Goal: Task Accomplishment & Management: Manage account settings

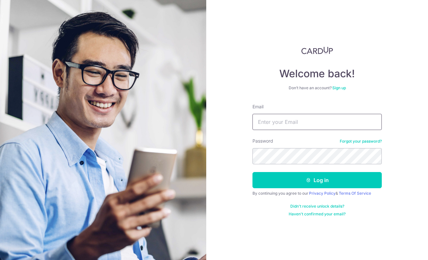
type input "[EMAIL_ADDRESS][DOMAIN_NAME]"
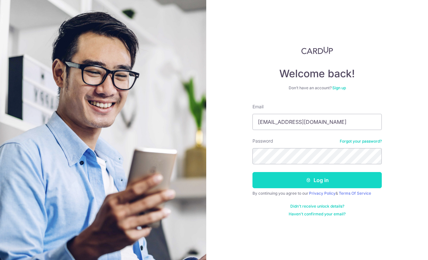
click at [294, 181] on button "Log in" at bounding box center [316, 180] width 129 height 16
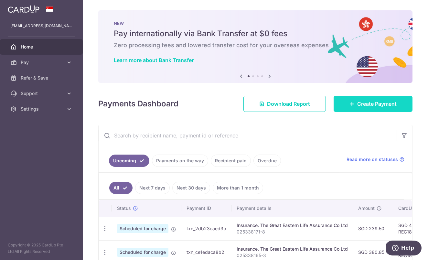
click at [362, 102] on span "Create Payment" at bounding box center [376, 104] width 39 height 8
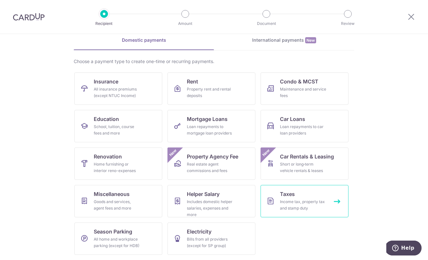
scroll to position [29, 0]
click at [283, 199] on div "Income tax, property tax and stamp duty" at bounding box center [303, 204] width 47 height 13
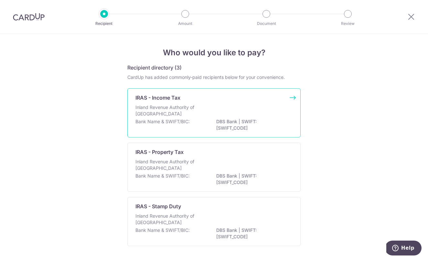
click at [231, 122] on p "DBS Bank | SWIFT: DBSSSGSGXXX" at bounding box center [252, 124] width 72 height 13
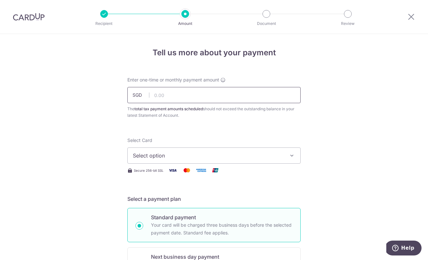
click at [180, 101] on input "text" at bounding box center [213, 95] width 173 height 16
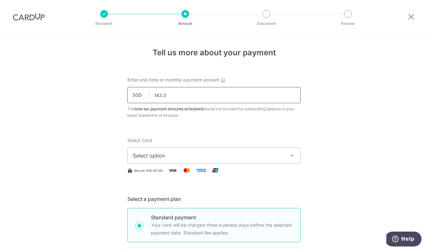
type input "143.36"
click at [184, 157] on span "Select option" at bounding box center [208, 156] width 151 height 8
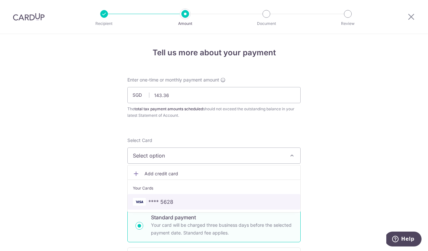
click at [176, 198] on span "**** 5628" at bounding box center [214, 202] width 162 height 8
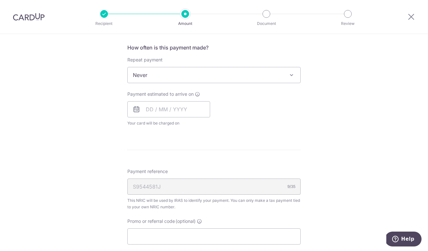
scroll to position [262, 0]
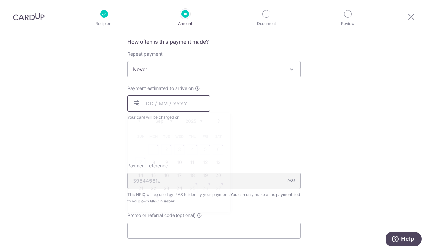
click at [173, 102] on input "text" at bounding box center [168, 103] width 83 height 16
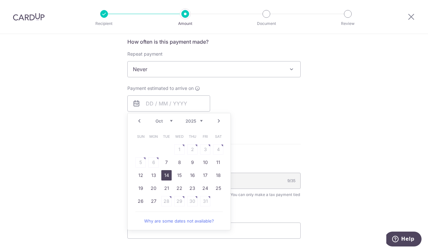
click at [167, 174] on link "14" at bounding box center [166, 175] width 10 height 10
type input "14/10/2025"
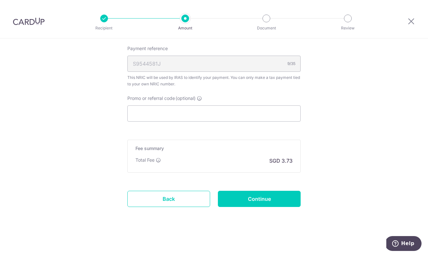
scroll to position [401, 0]
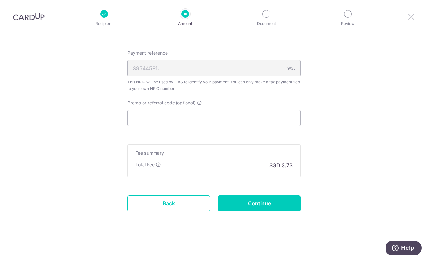
click at [412, 16] on icon at bounding box center [411, 17] width 8 height 8
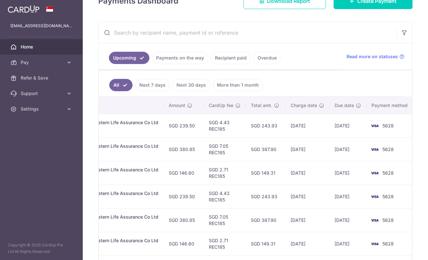
scroll to position [93, 0]
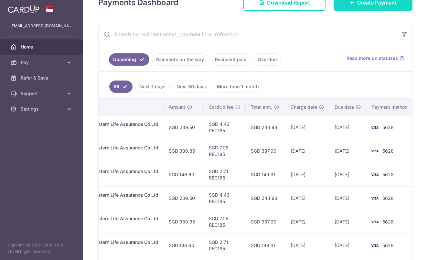
click at [361, 2] on span "Create Payment" at bounding box center [376, 3] width 39 height 8
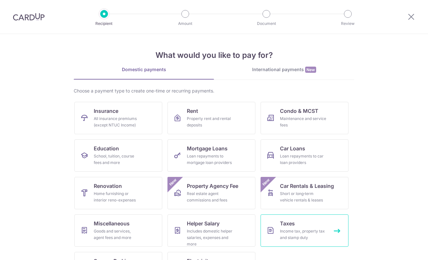
click at [273, 220] on link "Taxes Income tax, property tax and stamp duty" at bounding box center [305, 230] width 88 height 32
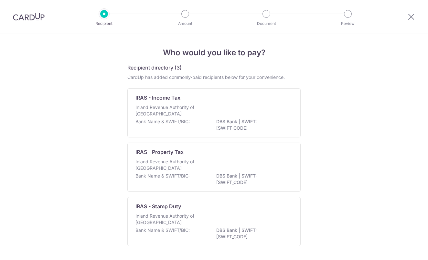
click at [201, 123] on div "Bank Name & SWIFT/BIC: DBS Bank | SWIFT: [SWIFT_CODE]" at bounding box center [213, 125] width 157 height 14
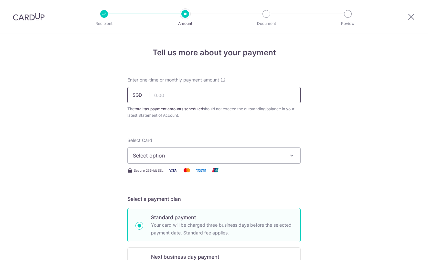
click at [176, 102] on input "text" at bounding box center [213, 95] width 173 height 16
type input "143.36"
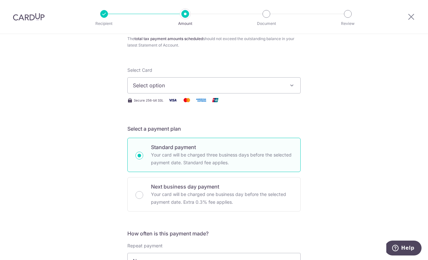
scroll to position [75, 0]
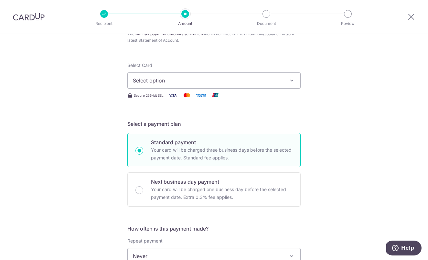
click at [155, 86] on button "Select option" at bounding box center [213, 80] width 173 height 16
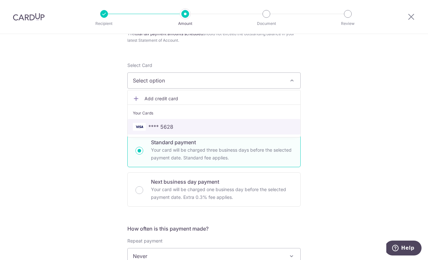
click at [169, 125] on span "**** 5628" at bounding box center [160, 127] width 25 height 8
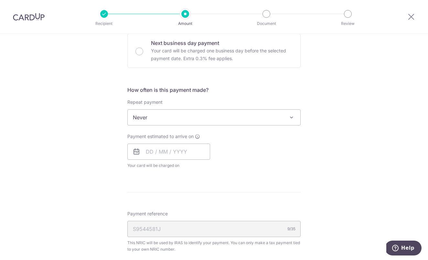
scroll to position [225, 0]
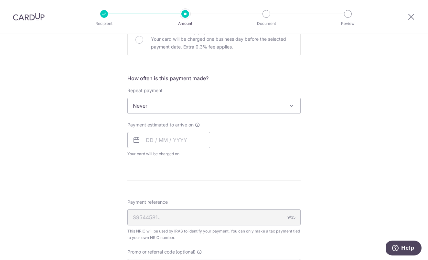
click at [180, 109] on span "Never" at bounding box center [214, 106] width 173 height 16
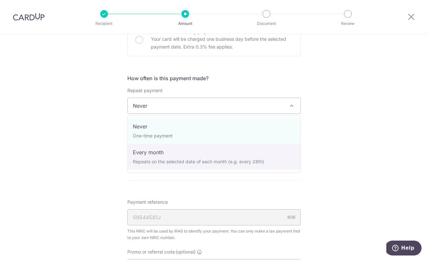
click at [90, 149] on div "Tell us more about your payment Enter one-time or monthly payment amount SGD 14…" at bounding box center [214, 109] width 428 height 600
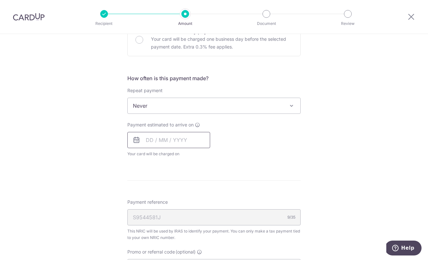
click at [166, 140] on input "text" at bounding box center [168, 140] width 83 height 16
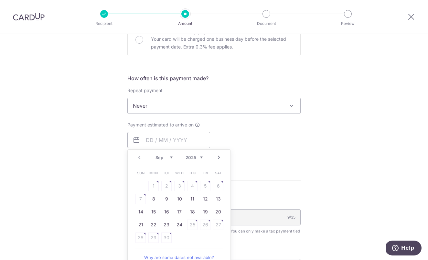
click at [189, 106] on span "Never" at bounding box center [214, 106] width 173 height 16
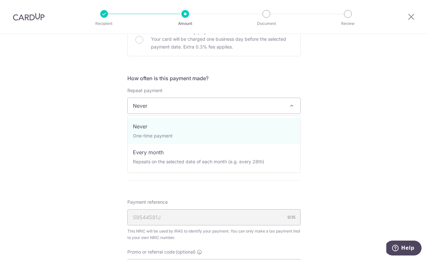
click at [79, 145] on div "Tell us more about your payment Enter one-time or monthly payment amount SGD 14…" at bounding box center [214, 109] width 428 height 600
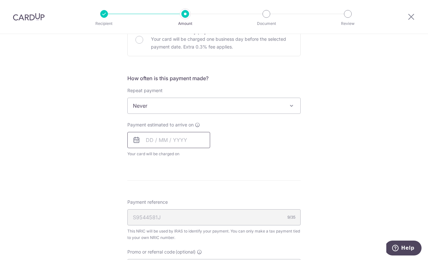
click at [148, 140] on input "text" at bounding box center [168, 140] width 83 height 16
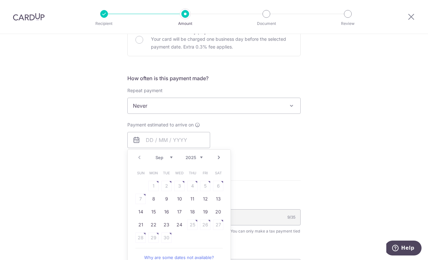
click at [220, 159] on link "Next" at bounding box center [219, 158] width 8 height 8
click at [220, 157] on link "Next" at bounding box center [219, 158] width 8 height 8
click at [139, 161] on link "Prev" at bounding box center [139, 158] width 8 height 8
click at [190, 214] on link "16" at bounding box center [192, 212] width 10 height 10
type input "16/10/2025"
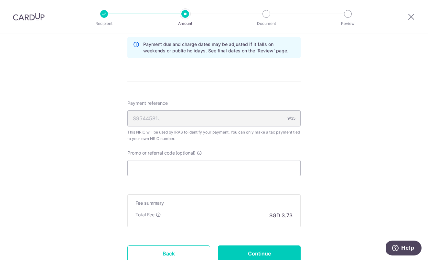
scroll to position [352, 0]
click at [211, 171] on input "Promo or referral code (optional)" at bounding box center [213, 167] width 173 height 16
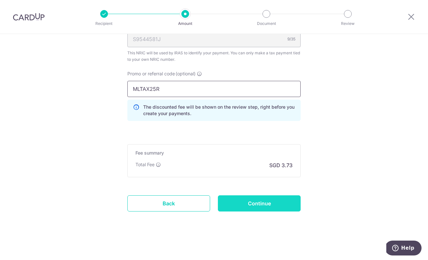
type input "MLTAX25R"
click at [260, 204] on input "Continue" at bounding box center [259, 203] width 83 height 16
type input "Create Schedule"
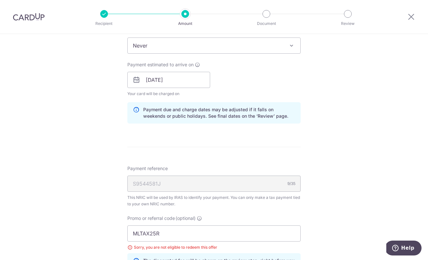
scroll to position [289, 0]
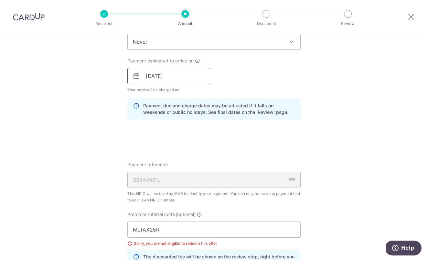
click at [178, 79] on input "16/10/2025" at bounding box center [168, 76] width 83 height 16
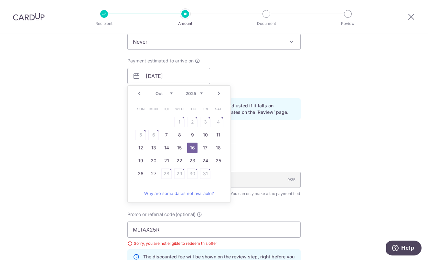
click at [142, 96] on link "Prev" at bounding box center [139, 94] width 8 height 8
click at [167, 147] on link "16" at bounding box center [166, 148] width 10 height 10
type input "[DATE]"
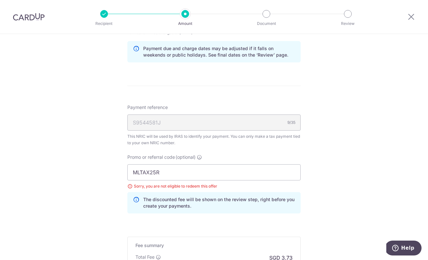
scroll to position [399, 0]
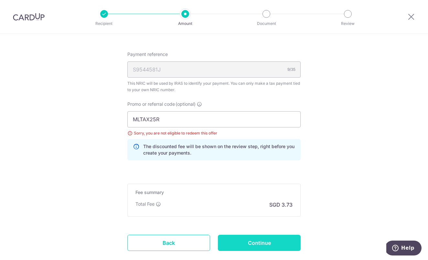
click at [243, 239] on input "Continue" at bounding box center [259, 243] width 83 height 16
type input "Update Schedule"
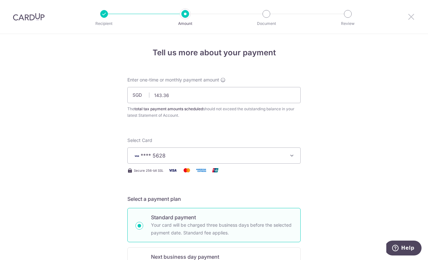
click at [412, 18] on icon at bounding box center [411, 17] width 8 height 8
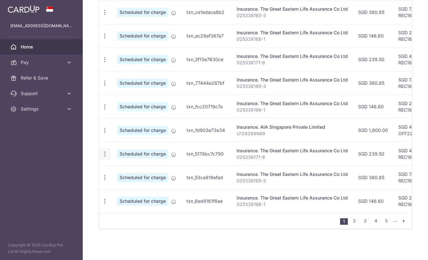
click at [106, 155] on icon "button" at bounding box center [104, 154] width 7 height 7
click at [122, 169] on span "Update payment" at bounding box center [139, 172] width 44 height 8
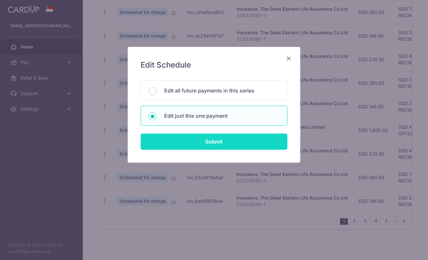
click at [196, 141] on input "Submit" at bounding box center [214, 141] width 147 height 16
radio input "true"
type input "239.50"
type input "[DATE]"
type input "025338171-8"
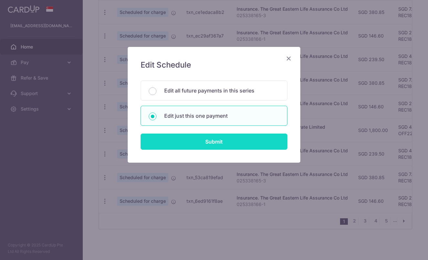
type input "REC185"
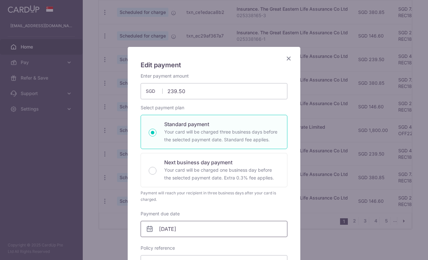
click at [172, 230] on input "[DATE]" at bounding box center [214, 229] width 147 height 16
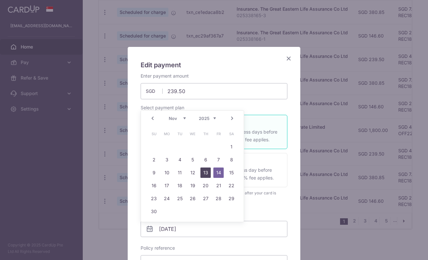
click at [203, 172] on link "13" at bounding box center [205, 172] width 10 height 10
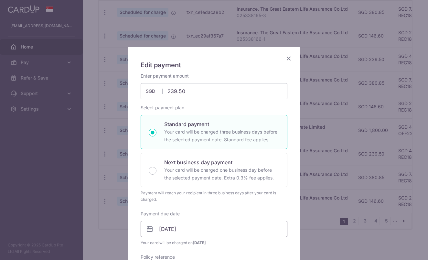
click at [179, 231] on input "13/11/2025" at bounding box center [214, 229] width 147 height 16
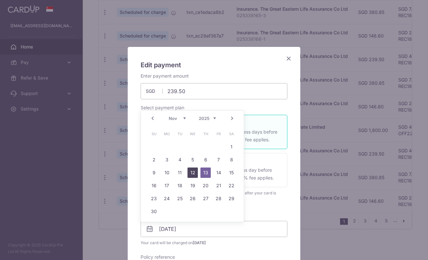
click at [194, 171] on link "12" at bounding box center [192, 172] width 10 height 10
type input "[DATE]"
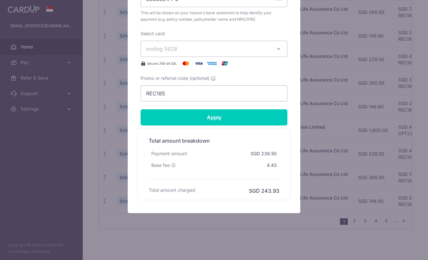
scroll to position [273, 0]
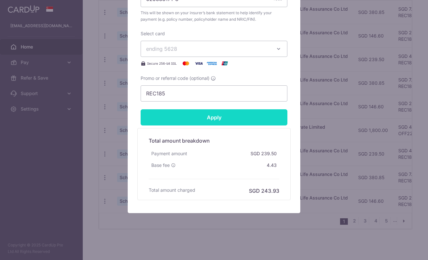
click at [210, 115] on input "Apply" at bounding box center [214, 117] width 147 height 16
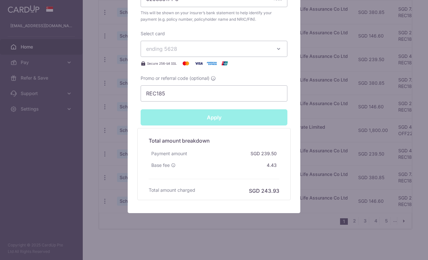
type input "Successfully Applied"
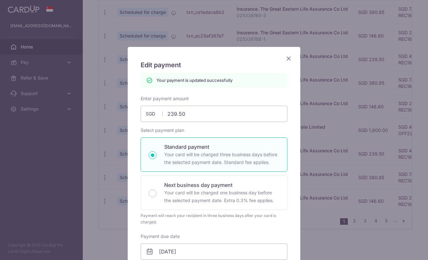
scroll to position [0, 0]
click at [289, 59] on icon "Close" at bounding box center [289, 58] width 8 height 8
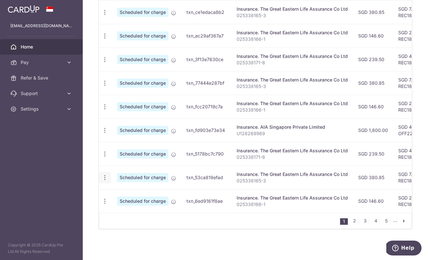
click at [107, 179] on icon "button" at bounding box center [104, 177] width 7 height 7
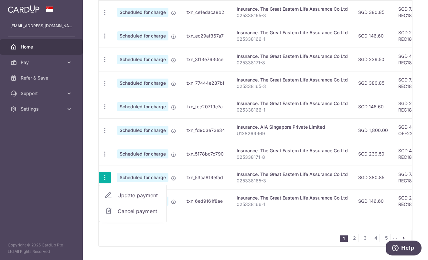
click at [122, 194] on span "Update payment" at bounding box center [139, 195] width 44 height 8
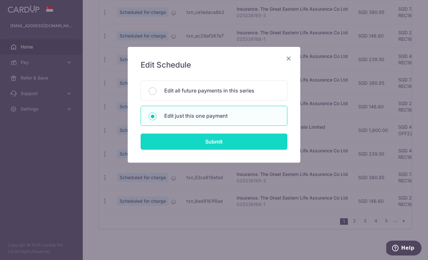
click at [187, 140] on input "Submit" at bounding box center [214, 141] width 147 height 16
radio input "true"
type input "380.85"
type input "14/11/2025"
type input "025338165-3"
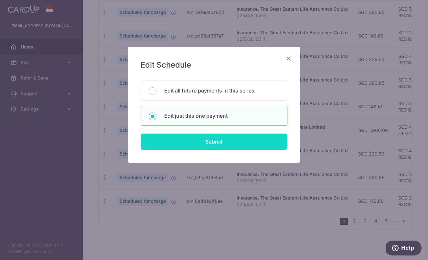
type input "REC185"
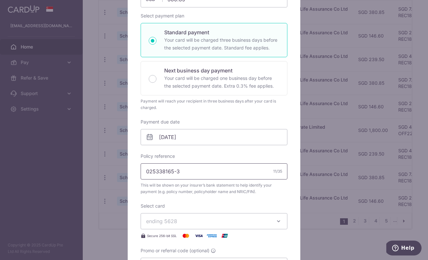
scroll to position [101, 0]
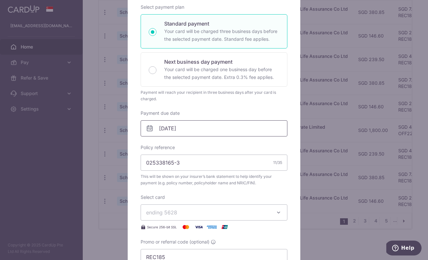
click at [176, 131] on input "14/11/2025" at bounding box center [214, 128] width 147 height 16
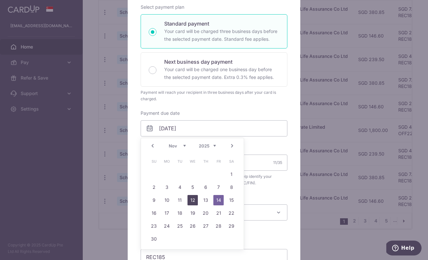
click at [196, 200] on link "12" at bounding box center [192, 200] width 10 height 10
type input "[DATE]"
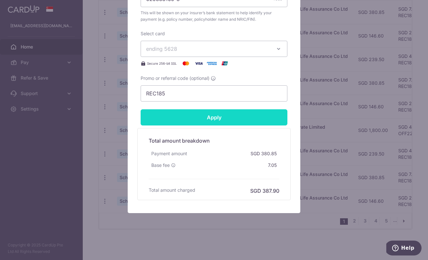
scroll to position [273, 0]
click at [242, 125] on input "Apply" at bounding box center [214, 117] width 147 height 16
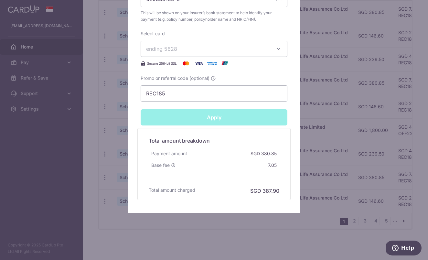
type input "Successfully Applied"
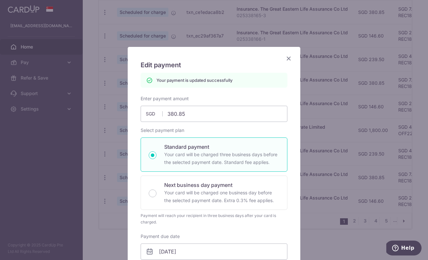
scroll to position [0, 0]
click at [288, 59] on icon "Close" at bounding box center [289, 58] width 8 height 8
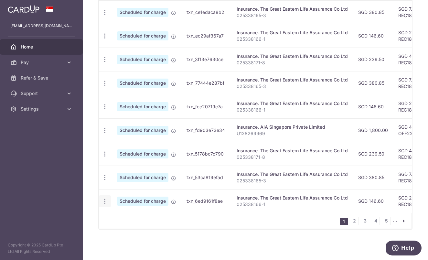
scroll to position [240, 0]
click at [107, 202] on icon "button" at bounding box center [104, 201] width 7 height 7
click at [124, 217] on span "Update payment" at bounding box center [139, 219] width 44 height 8
radio input "true"
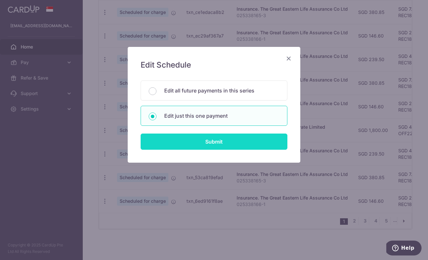
click at [199, 142] on input "Submit" at bounding box center [214, 141] width 147 height 16
radio input "true"
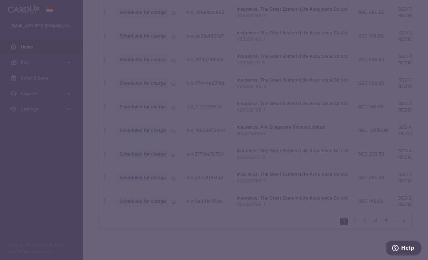
type input "146.60"
type input "14/11/2025"
type input "025338166-1"
type input "REC185"
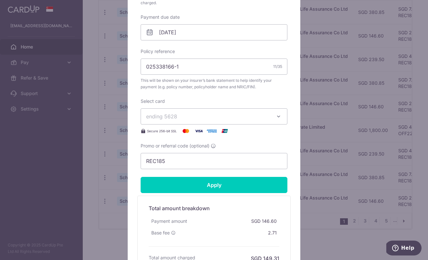
scroll to position [216, 0]
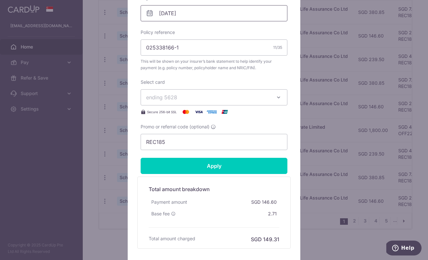
click at [166, 16] on input "14/11/2025" at bounding box center [214, 13] width 147 height 16
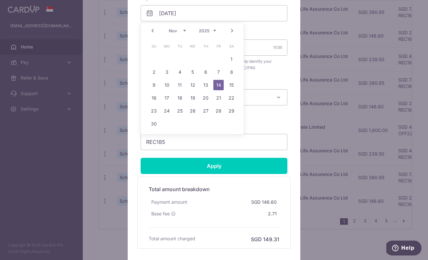
click at [196, 83] on link "12" at bounding box center [192, 85] width 10 height 10
type input "[DATE]"
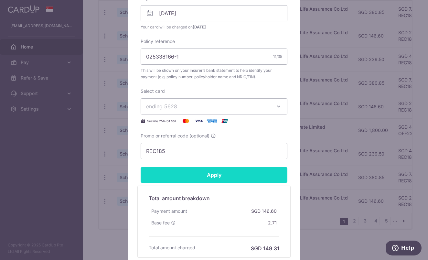
click at [211, 173] on input "Apply" at bounding box center [214, 175] width 147 height 16
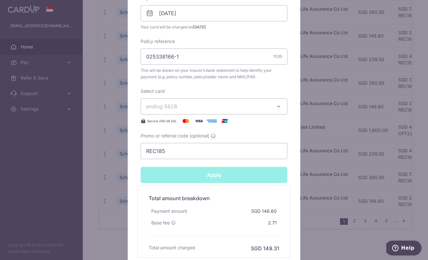
type input "Successfully Applied"
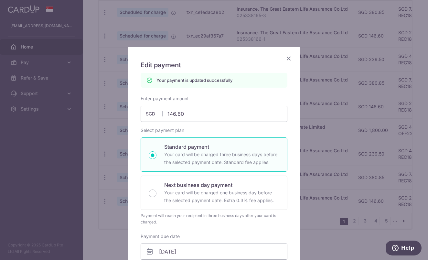
scroll to position [0, 0]
click at [288, 57] on icon "Close" at bounding box center [289, 58] width 8 height 8
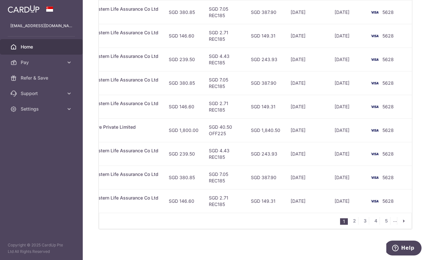
scroll to position [240, 0]
click at [352, 223] on link "2" at bounding box center [354, 221] width 8 height 8
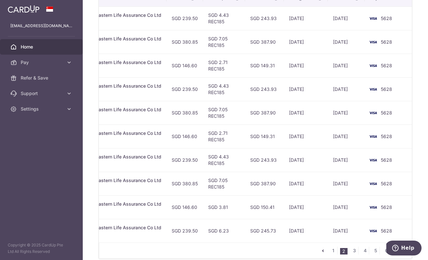
scroll to position [0, 186]
